Goal: Transaction & Acquisition: Obtain resource

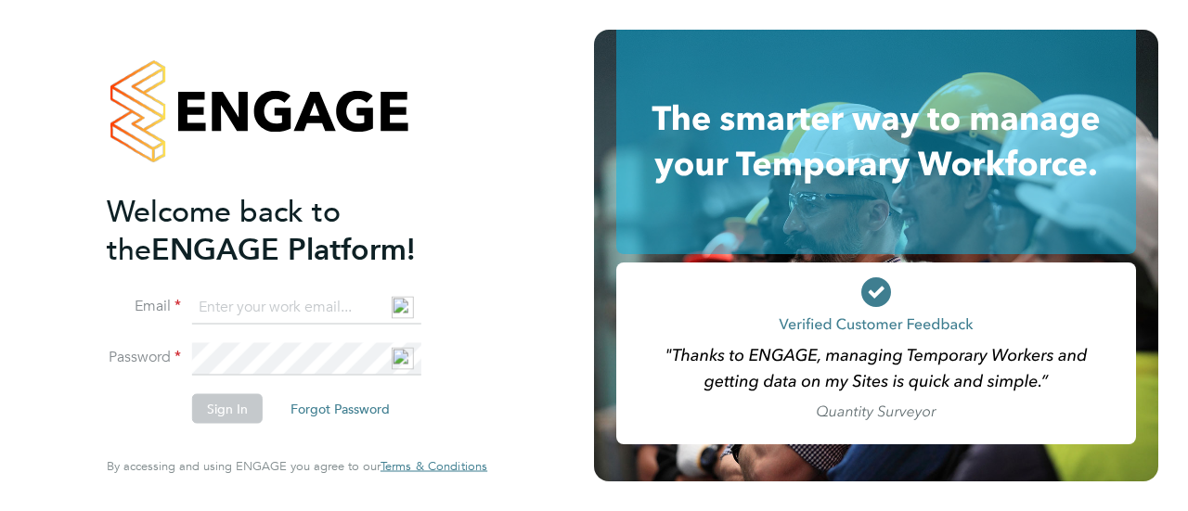
type input "[PERSON_NAME][EMAIL_ADDRESS][DOMAIN_NAME]"
click at [233, 413] on button "Sign In" at bounding box center [227, 409] width 71 height 30
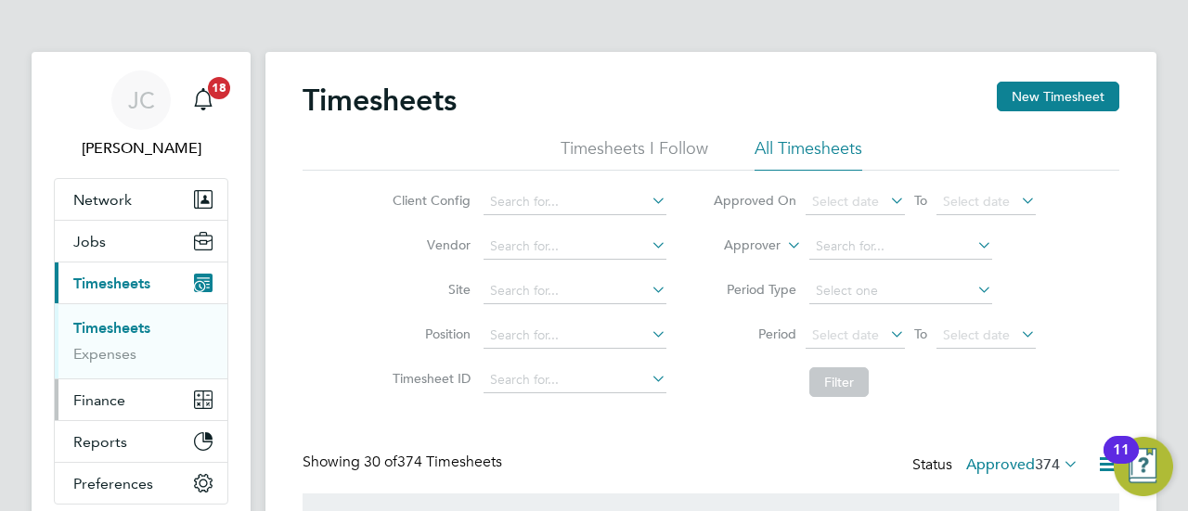
click at [121, 409] on button "Finance" at bounding box center [141, 400] width 173 height 41
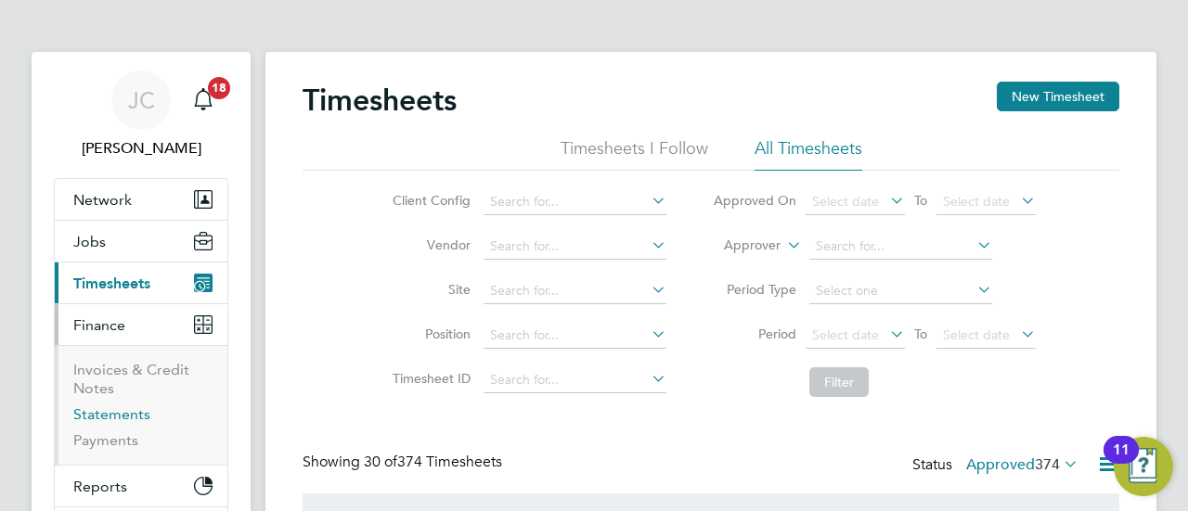
click at [121, 413] on link "Statements" at bounding box center [111, 415] width 77 height 18
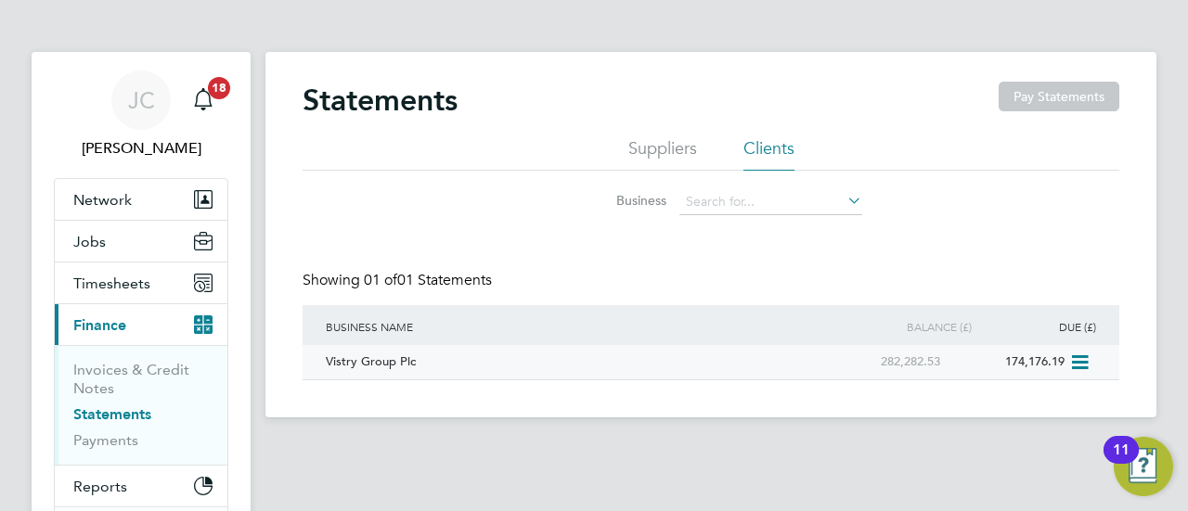
click at [403, 363] on div "Vistry Group Plc" at bounding box center [570, 362] width 499 height 34
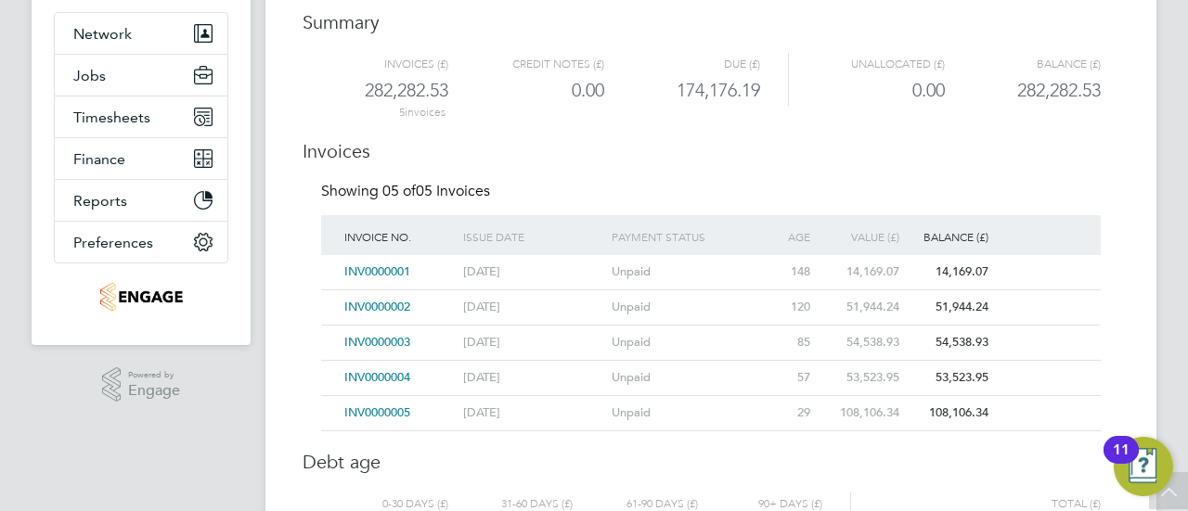
scroll to position [173, 0]
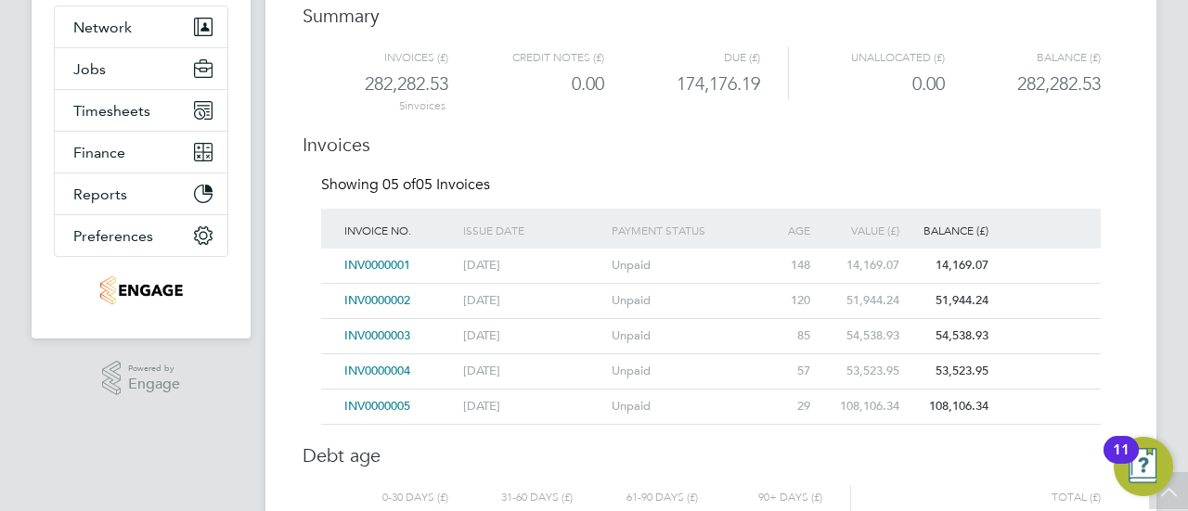
click at [392, 266] on span "INV0000001" at bounding box center [377, 265] width 66 height 16
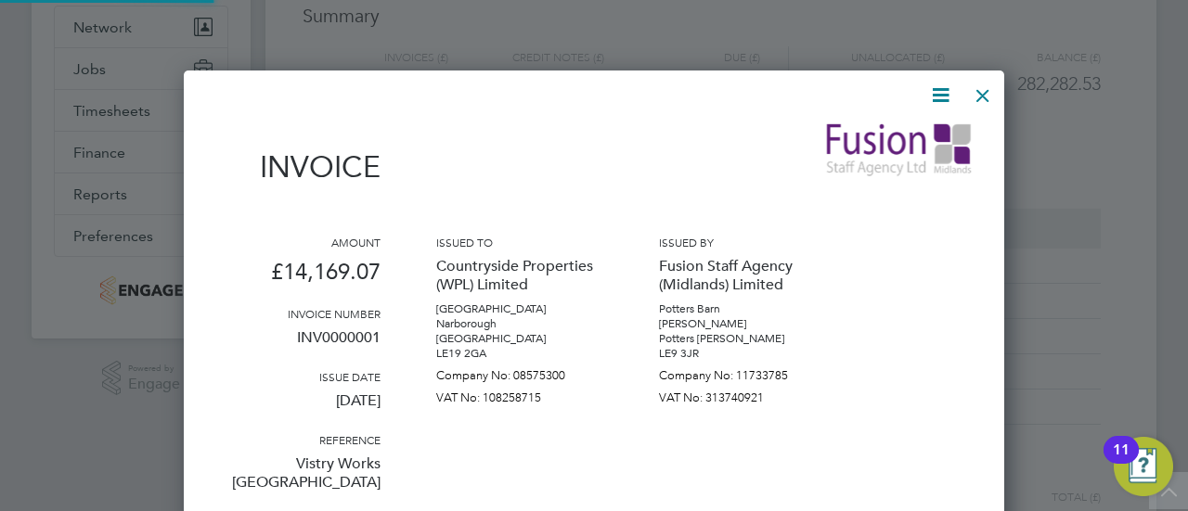
scroll to position [2839, 820]
click at [392, 266] on div "Amount £14,169.07 Invoice number INV0000001 Issue date 05 May 2025 Reference Vi…" at bounding box center [593, 374] width 761 height 279
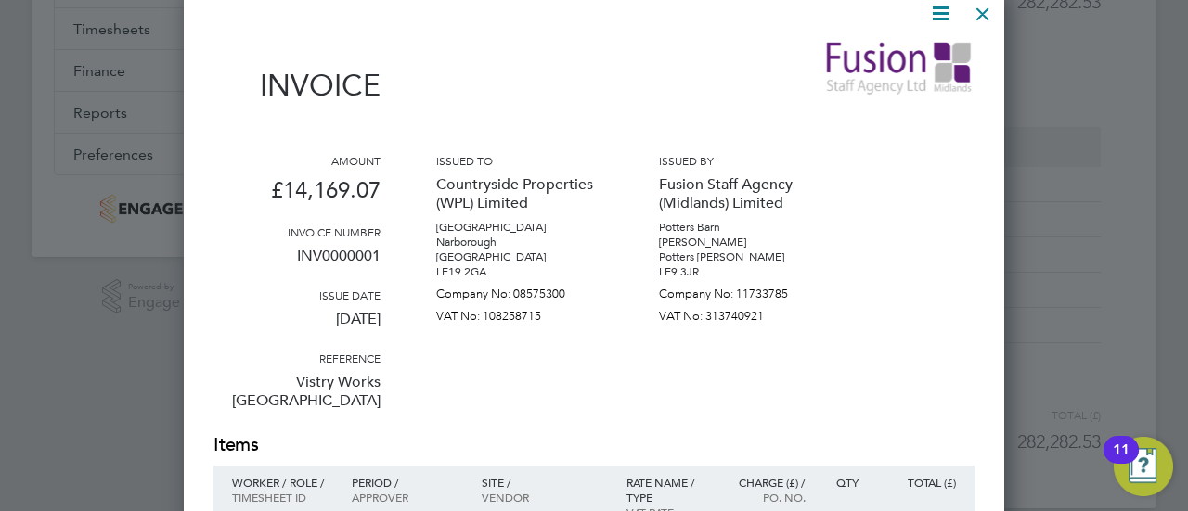
scroll to position [0, 0]
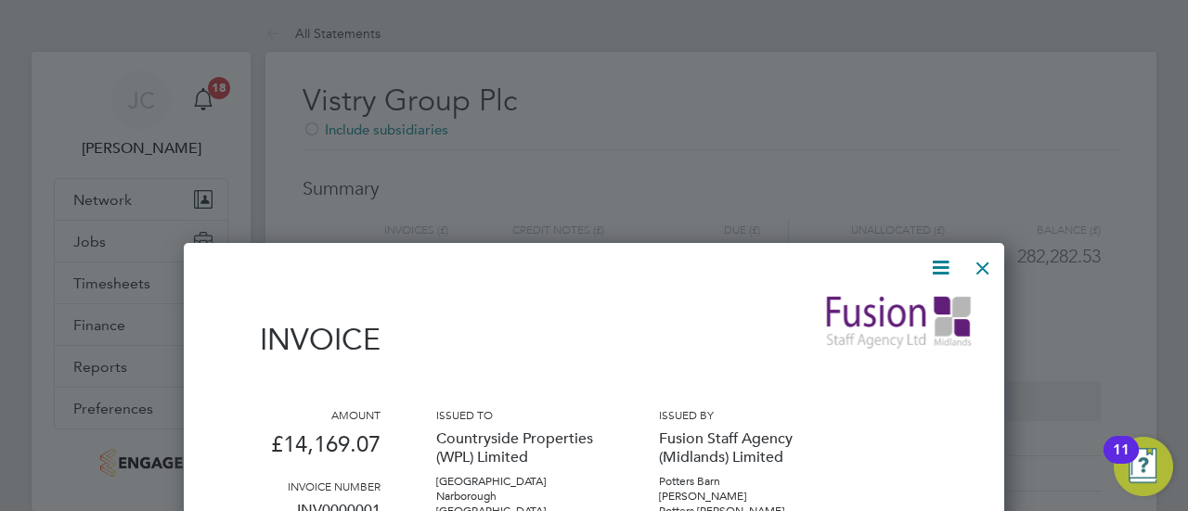
click at [937, 266] on icon at bounding box center [940, 267] width 23 height 23
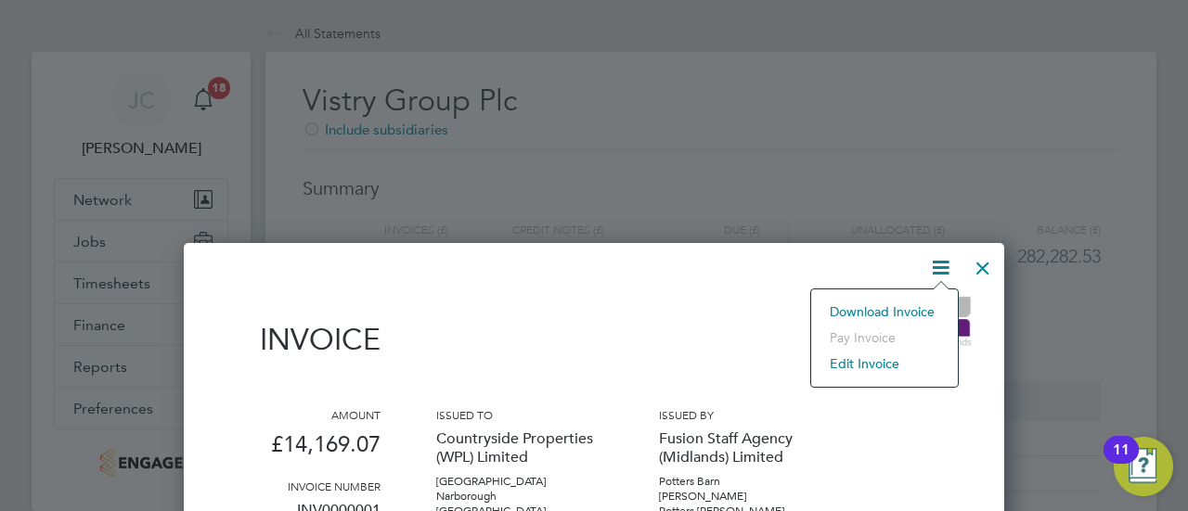
click at [902, 309] on li "Download Invoice" at bounding box center [884, 312] width 128 height 26
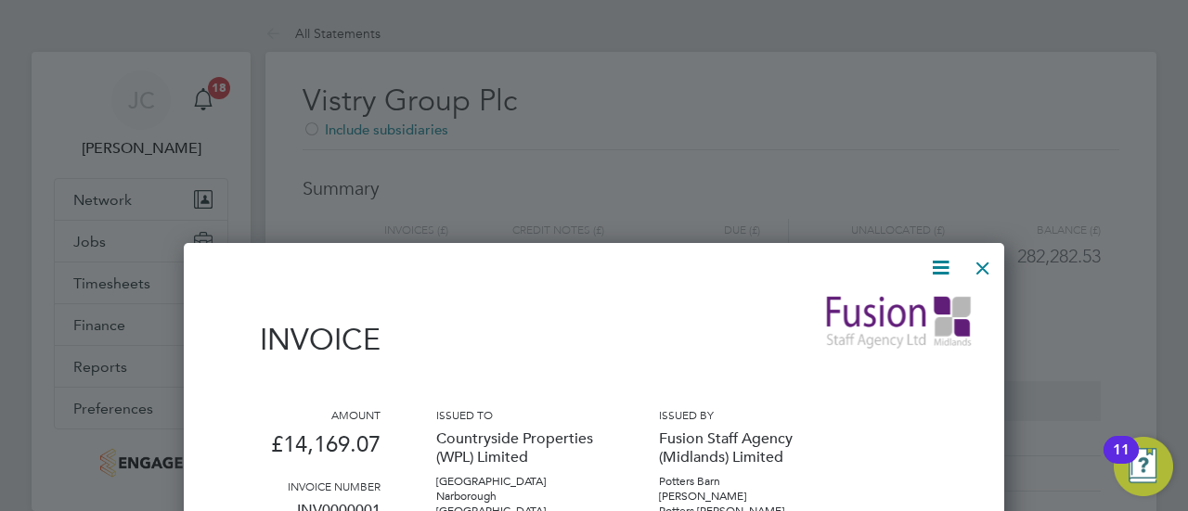
click at [986, 269] on div at bounding box center [982, 263] width 33 height 33
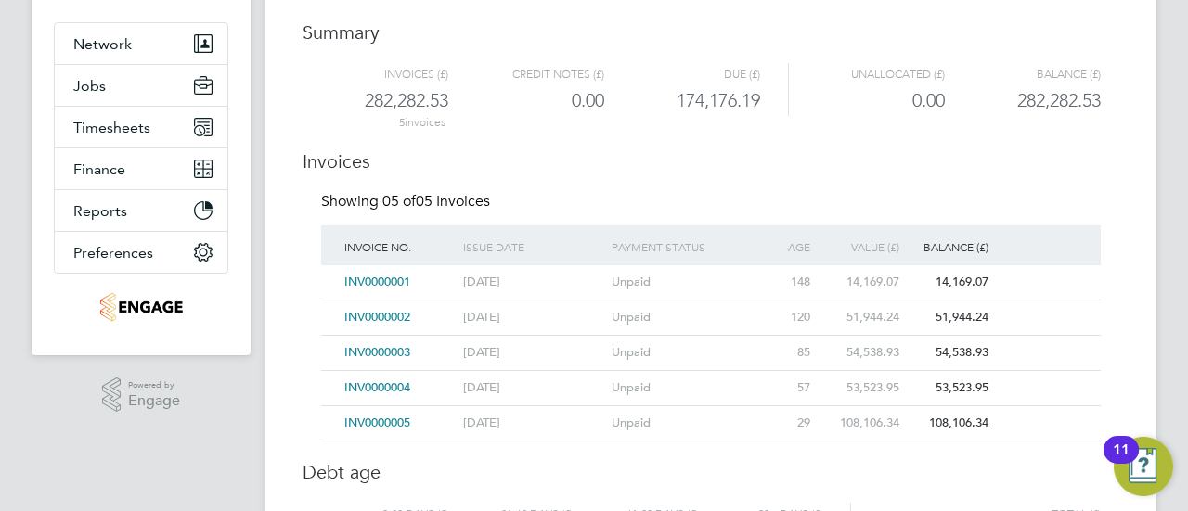
scroll to position [173, 0]
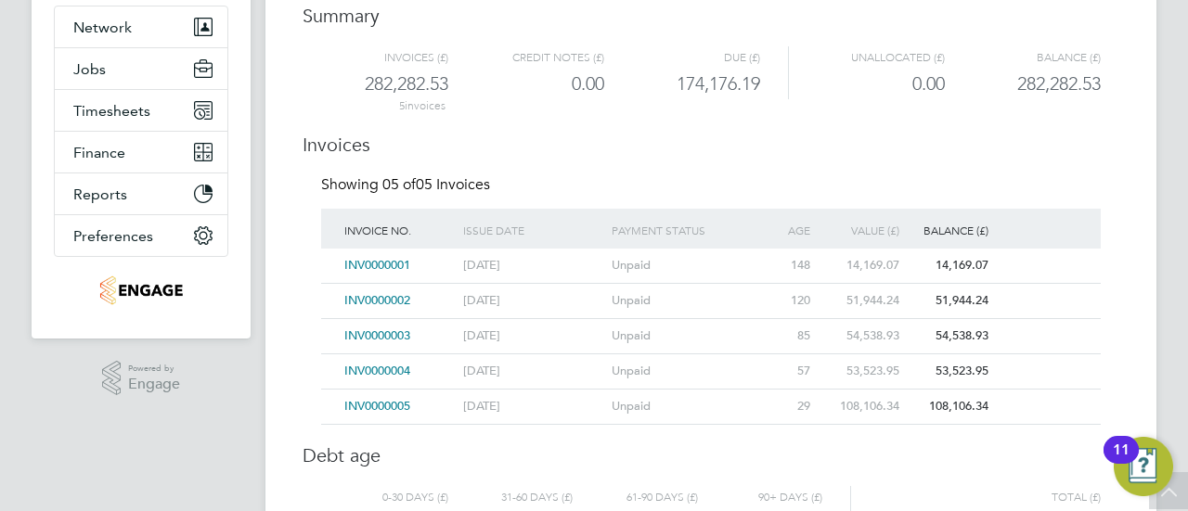
click at [394, 297] on span "INV0000002" at bounding box center [377, 300] width 66 height 16
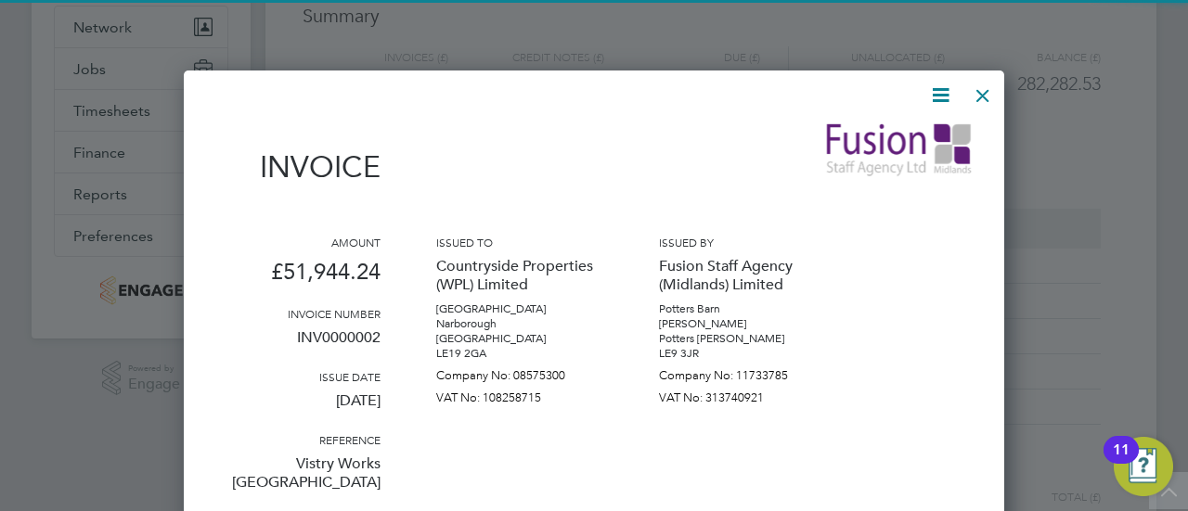
scroll to position [9951, 820]
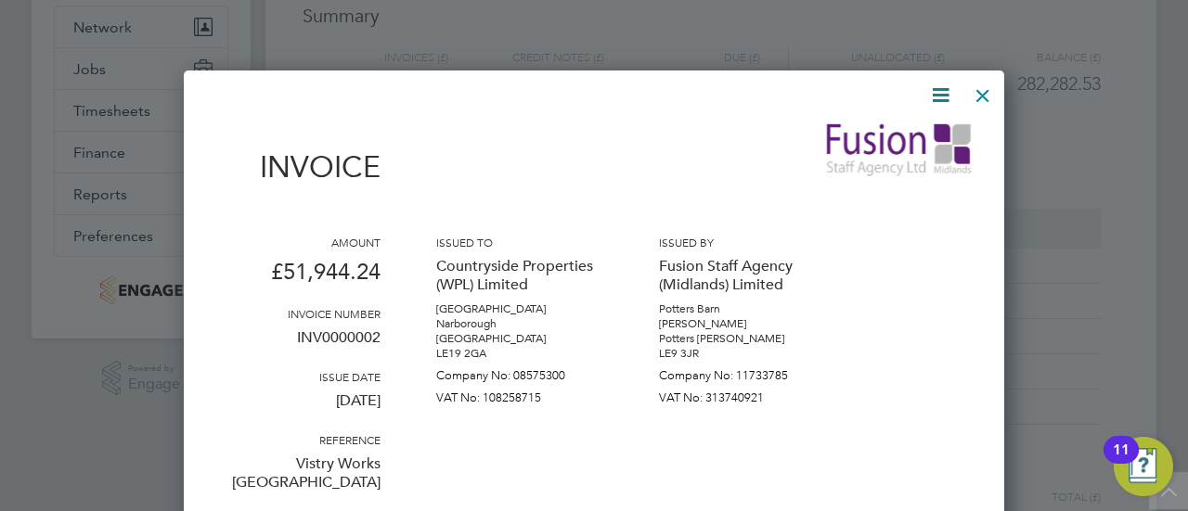
click at [941, 95] on icon at bounding box center [940, 95] width 23 height 23
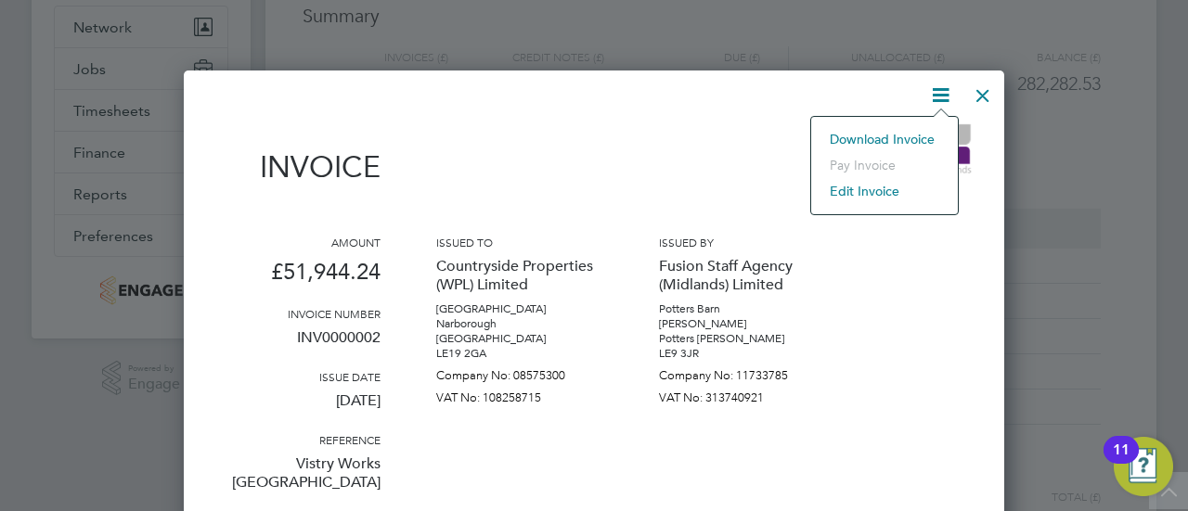
click at [922, 137] on li "Download Invoice" at bounding box center [884, 139] width 128 height 26
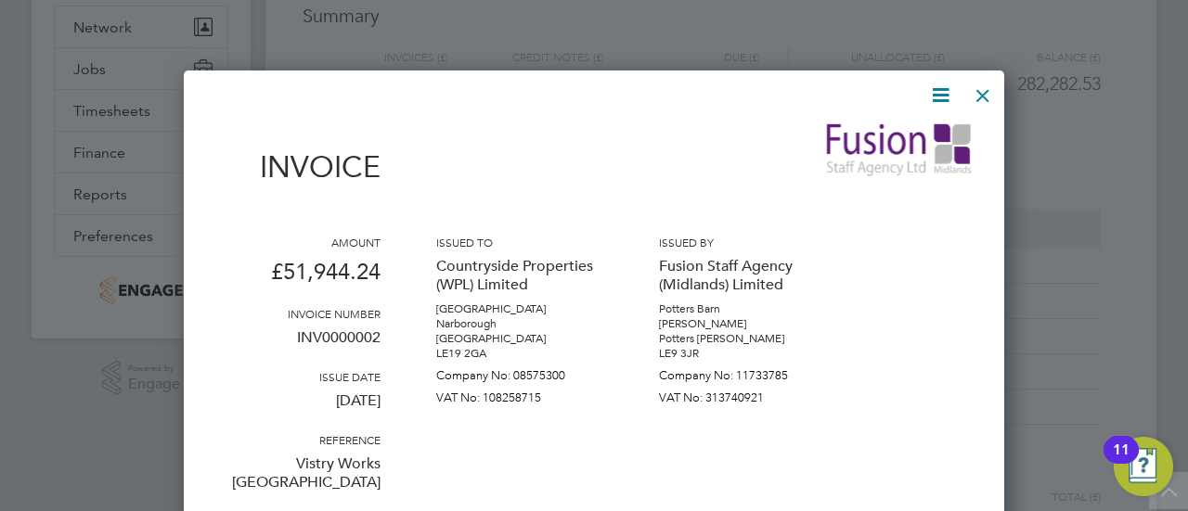
click at [941, 96] on icon at bounding box center [940, 95] width 23 height 23
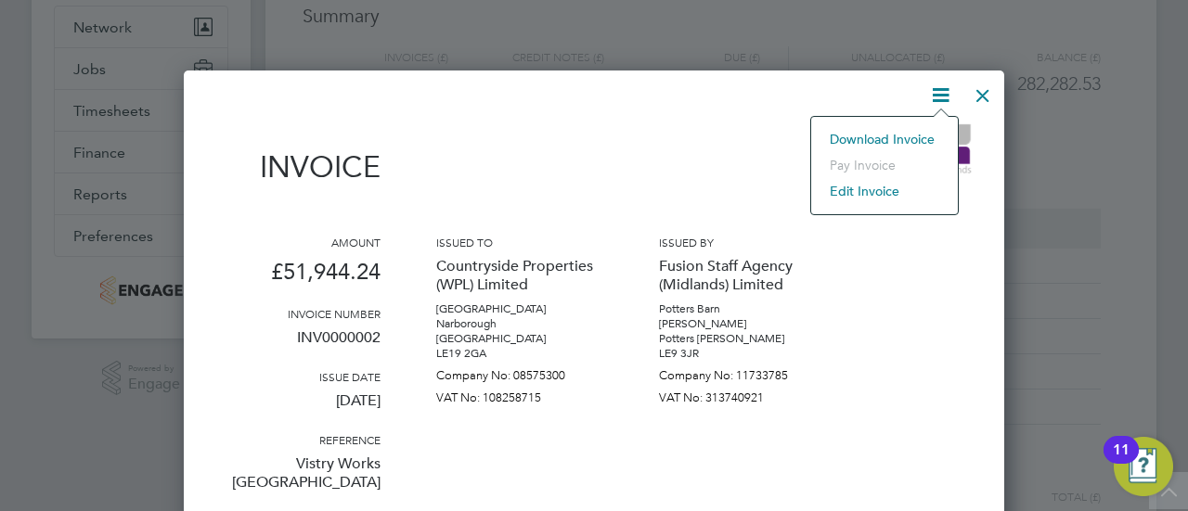
click at [881, 136] on li "Download Invoice" at bounding box center [884, 139] width 128 height 26
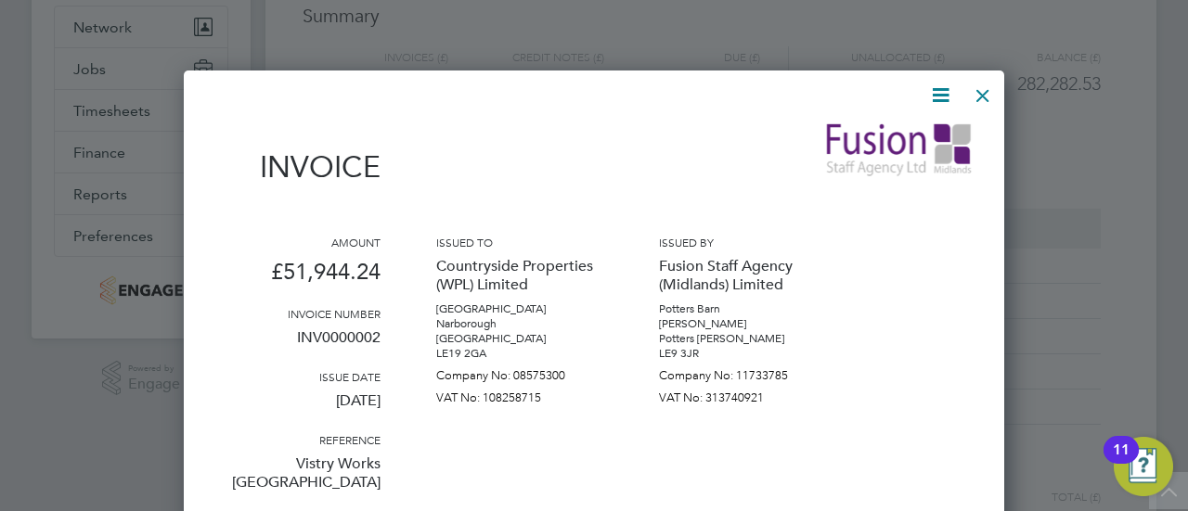
click at [881, 136] on img at bounding box center [899, 150] width 149 height 56
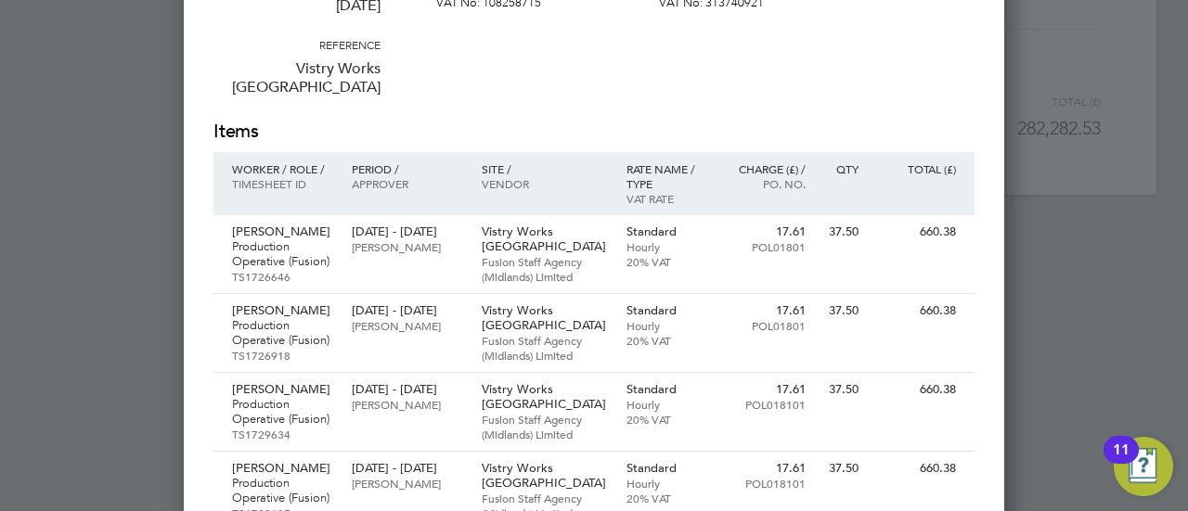
scroll to position [0, 0]
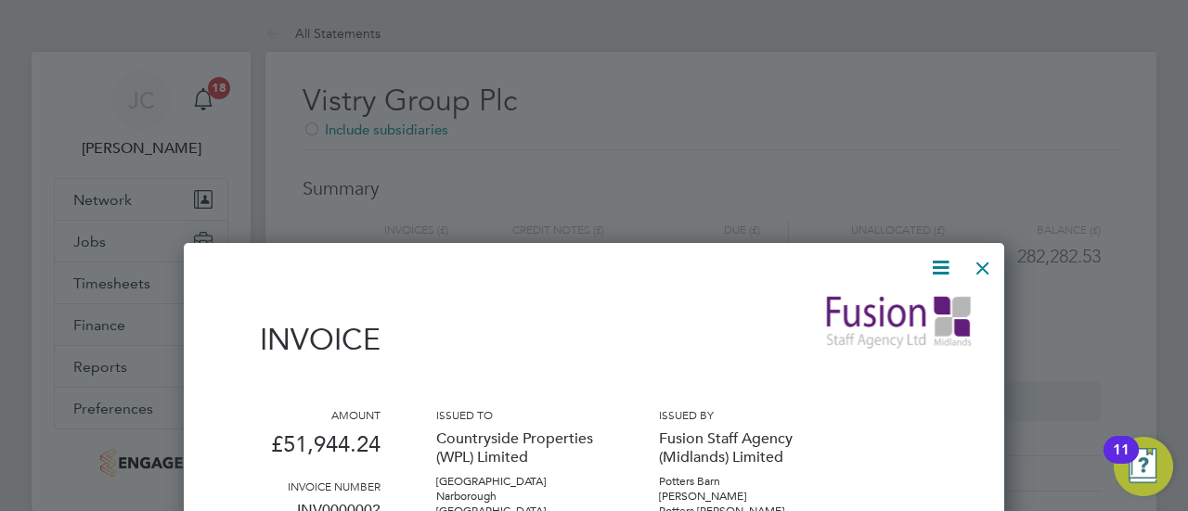
click at [937, 270] on icon at bounding box center [940, 267] width 23 height 23
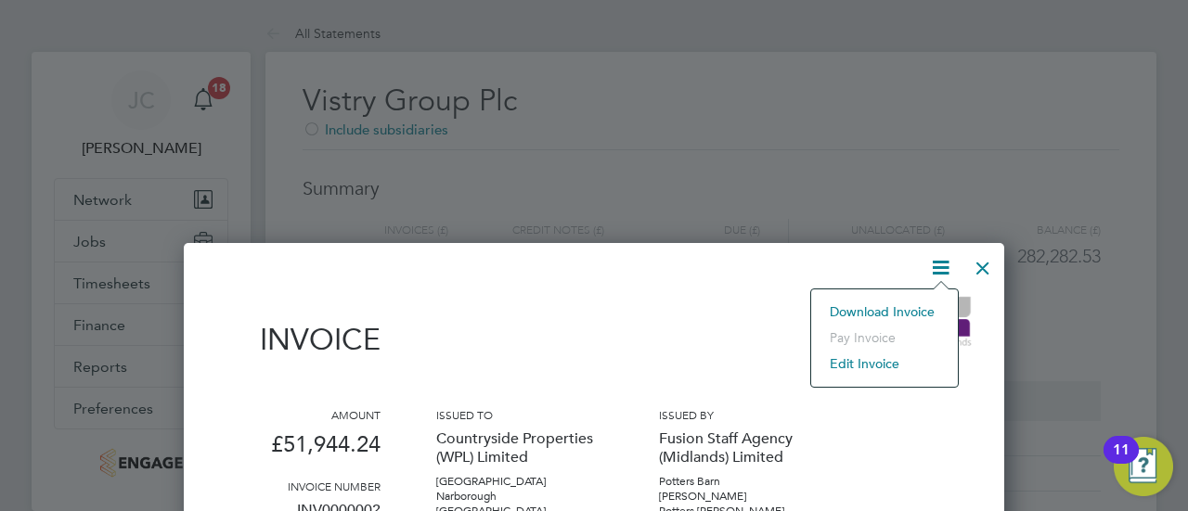
click at [833, 311] on li "Download Invoice" at bounding box center [884, 312] width 128 height 26
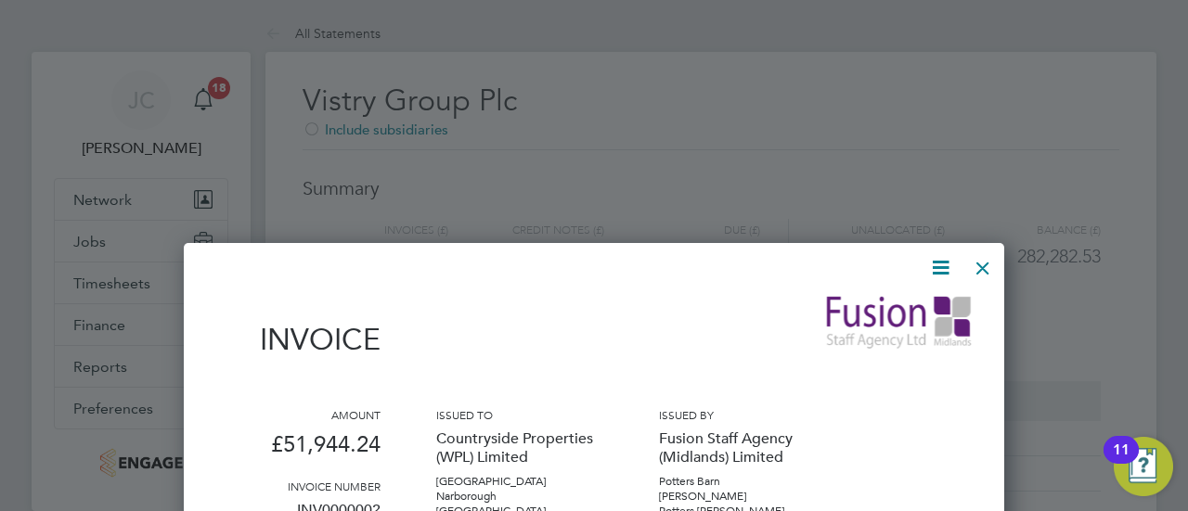
click at [983, 268] on div at bounding box center [982, 263] width 33 height 33
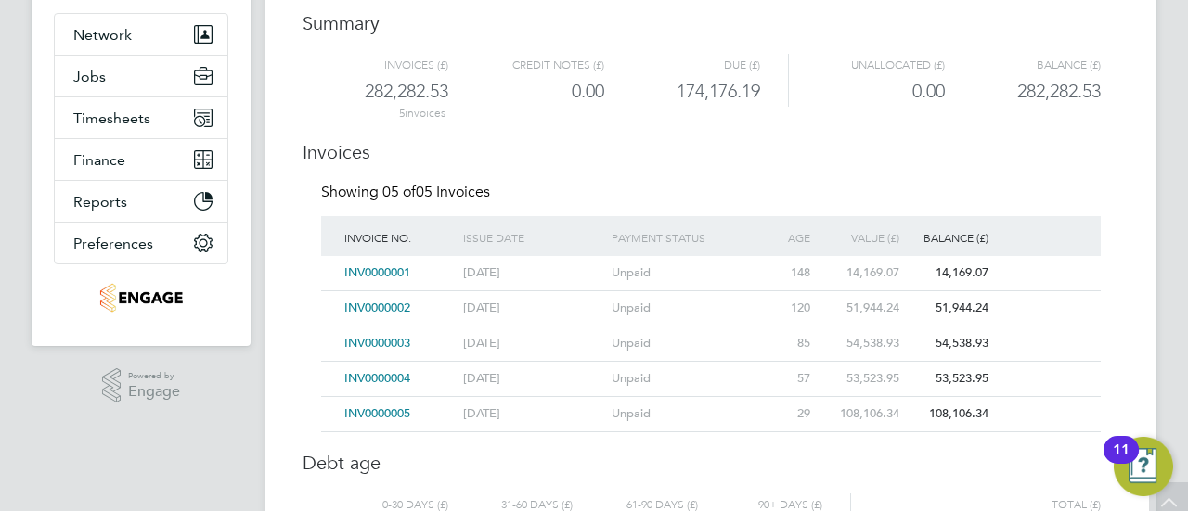
scroll to position [173, 0]
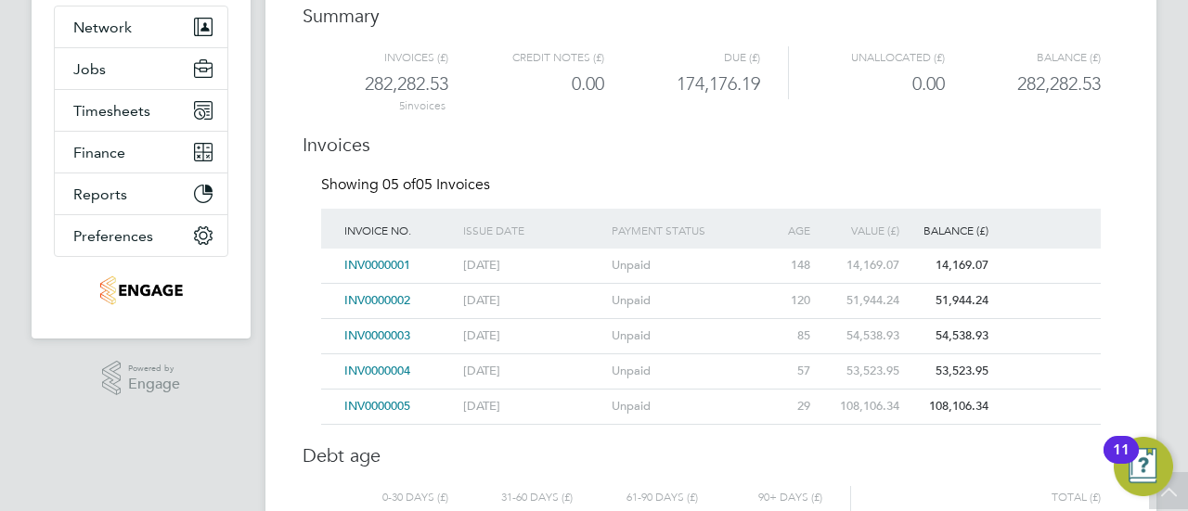
click at [381, 300] on span "INV0000002" at bounding box center [377, 300] width 66 height 16
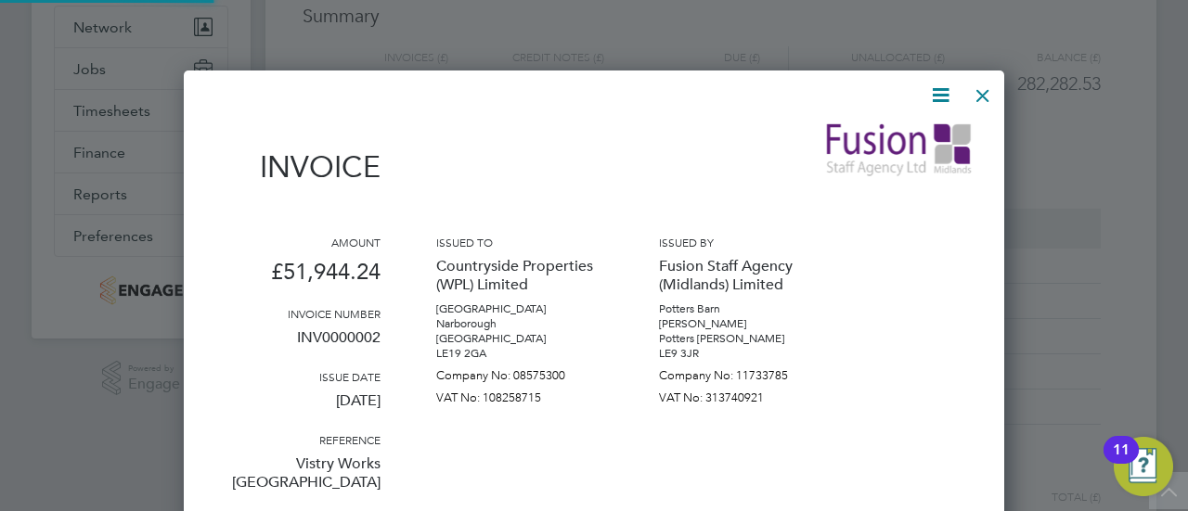
scroll to position [9951, 820]
click at [946, 97] on icon at bounding box center [940, 95] width 23 height 23
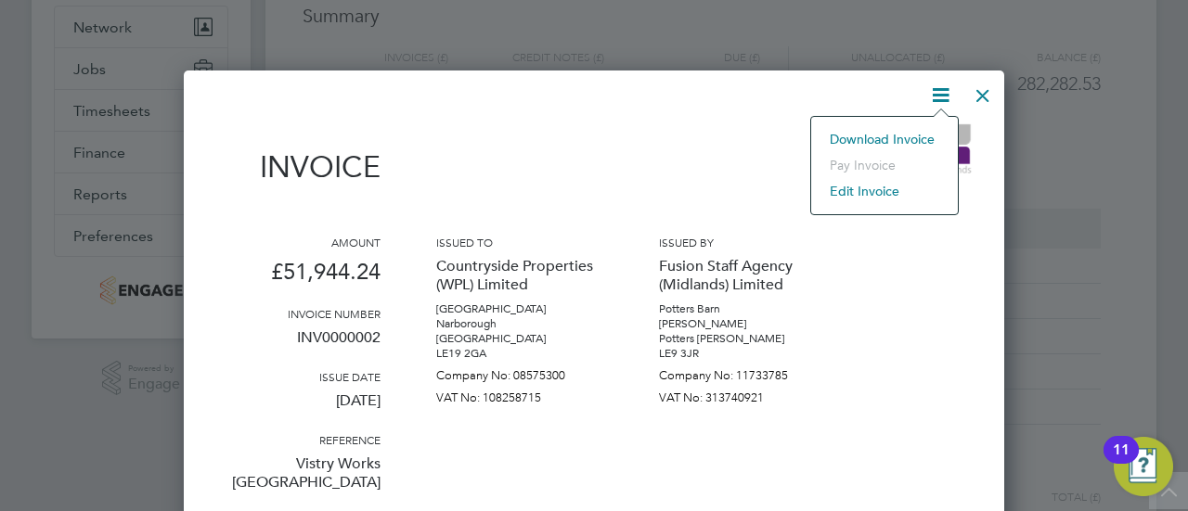
click at [871, 137] on li "Download Invoice" at bounding box center [884, 139] width 128 height 26
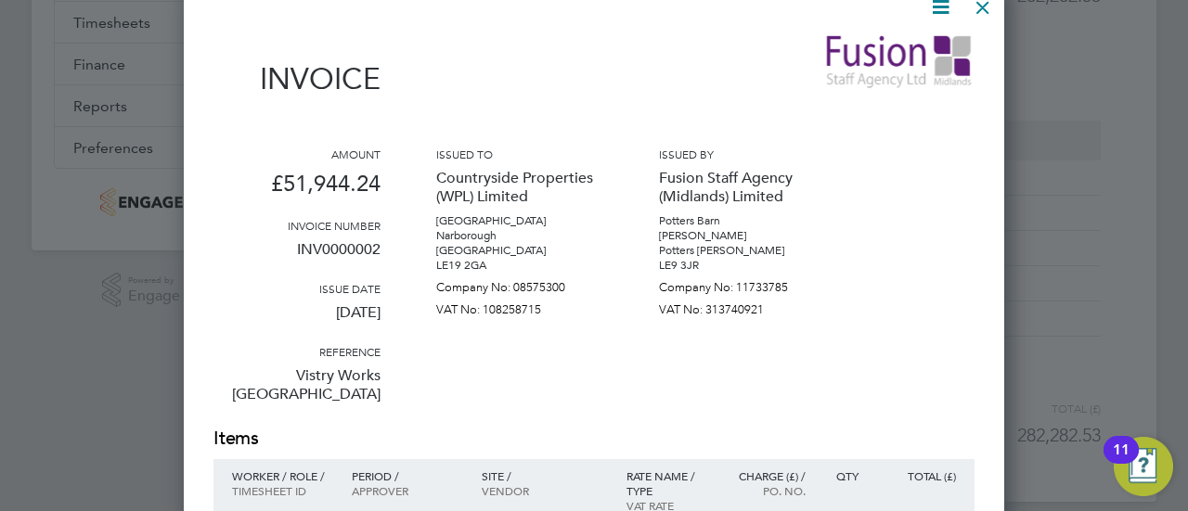
scroll to position [0, 0]
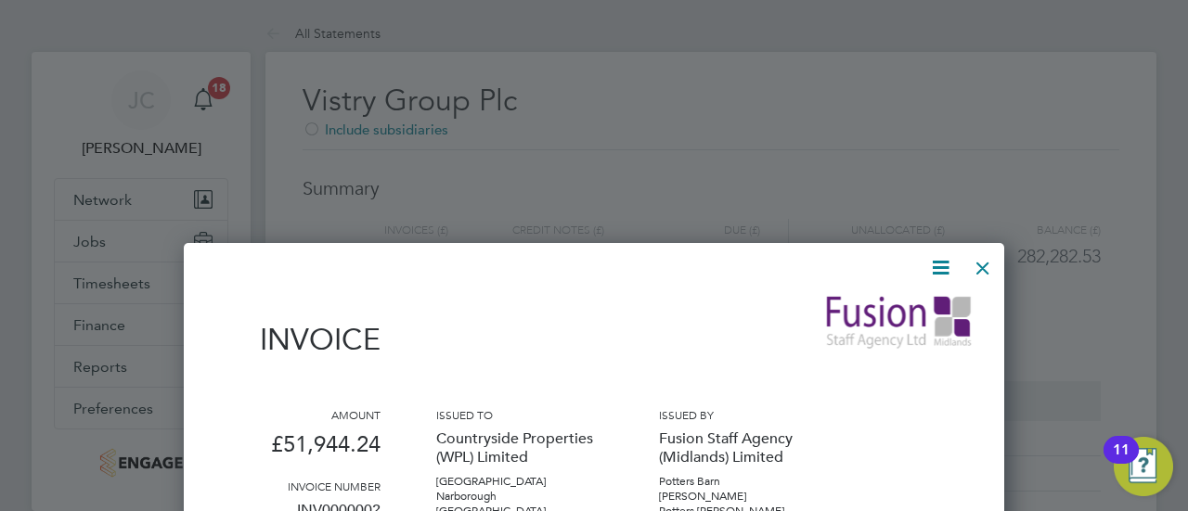
click at [1025, 182] on div at bounding box center [594, 255] width 1188 height 511
click at [681, 153] on div at bounding box center [594, 255] width 1188 height 511
click at [983, 265] on div at bounding box center [982, 263] width 33 height 33
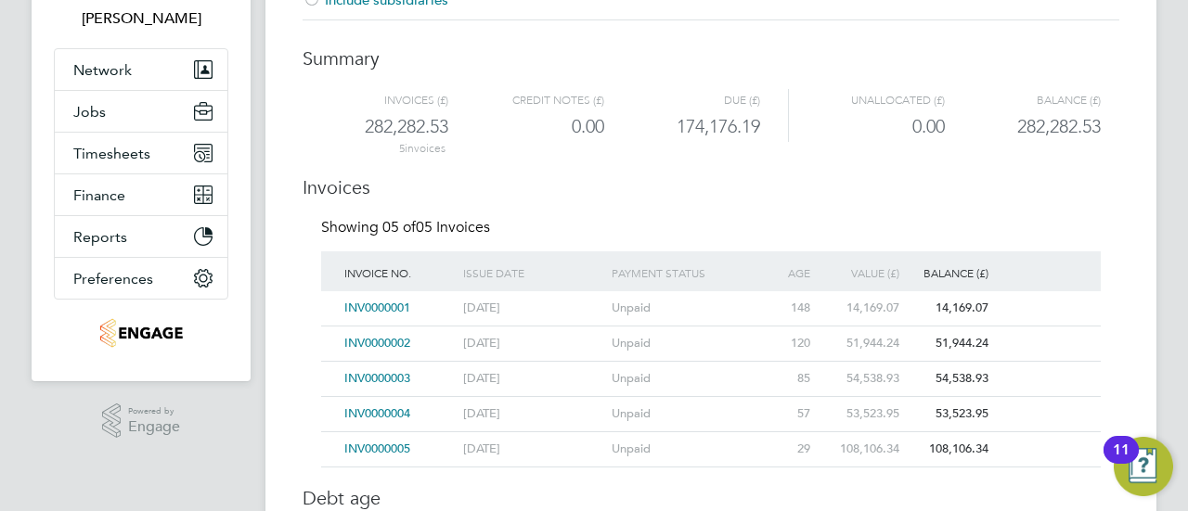
scroll to position [173, 0]
